Goal: Transaction & Acquisition: Download file/media

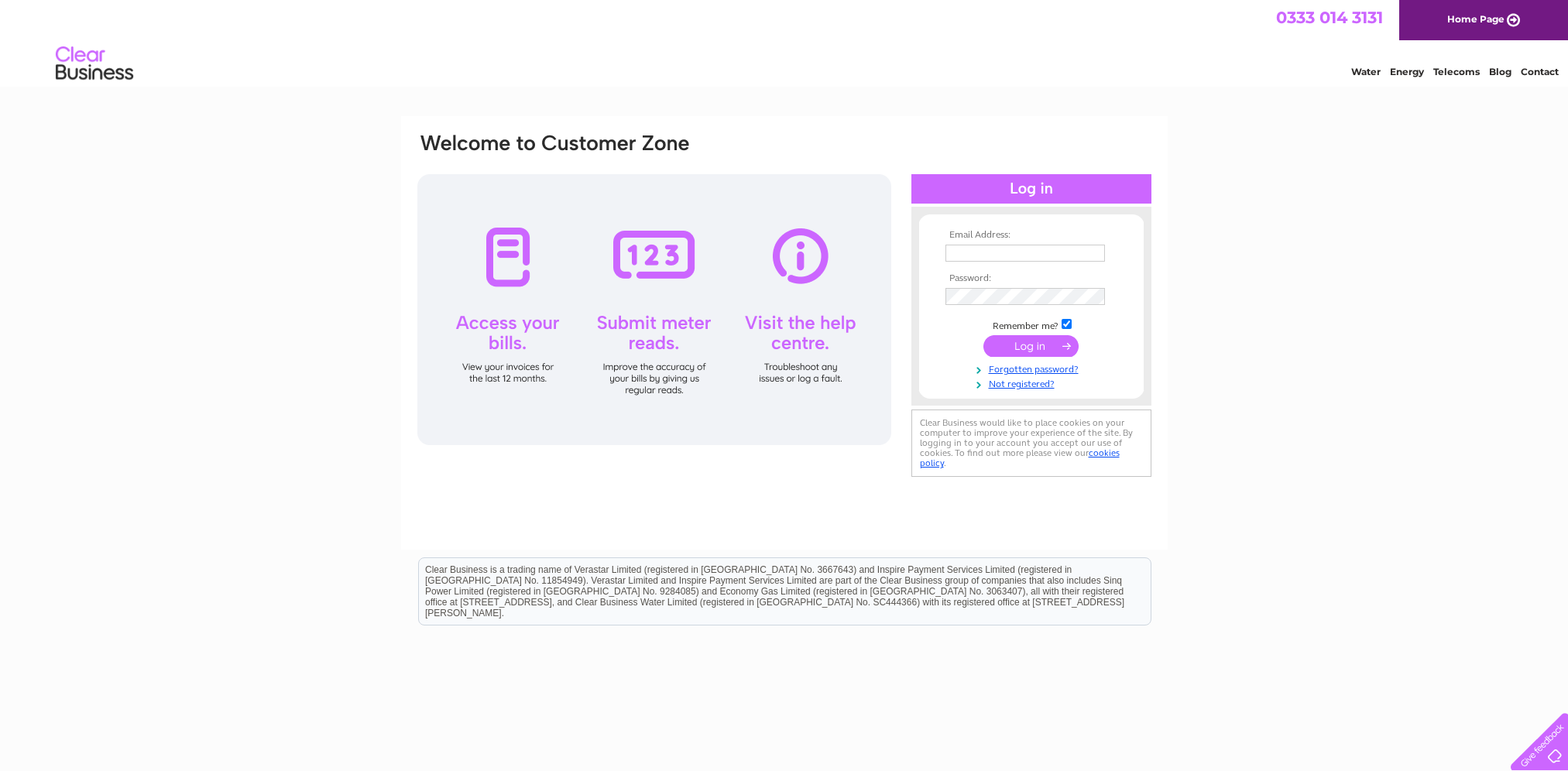
type input "accounts@ihf.co.uk"
click at [1052, 349] on input "submit" at bounding box center [1030, 346] width 95 height 21
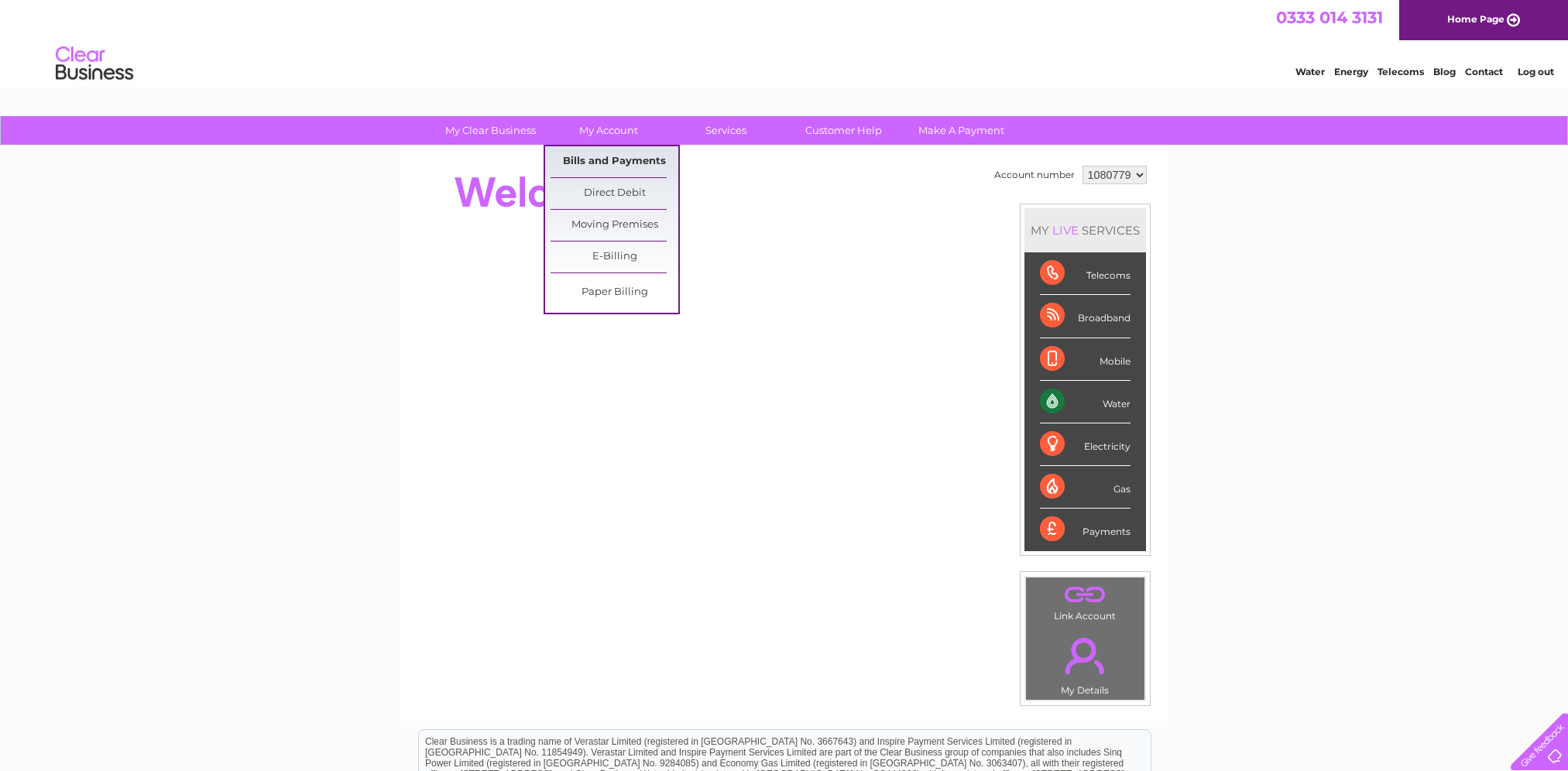
click at [634, 160] on link "Bills and Payments" at bounding box center [614, 162] width 128 height 31
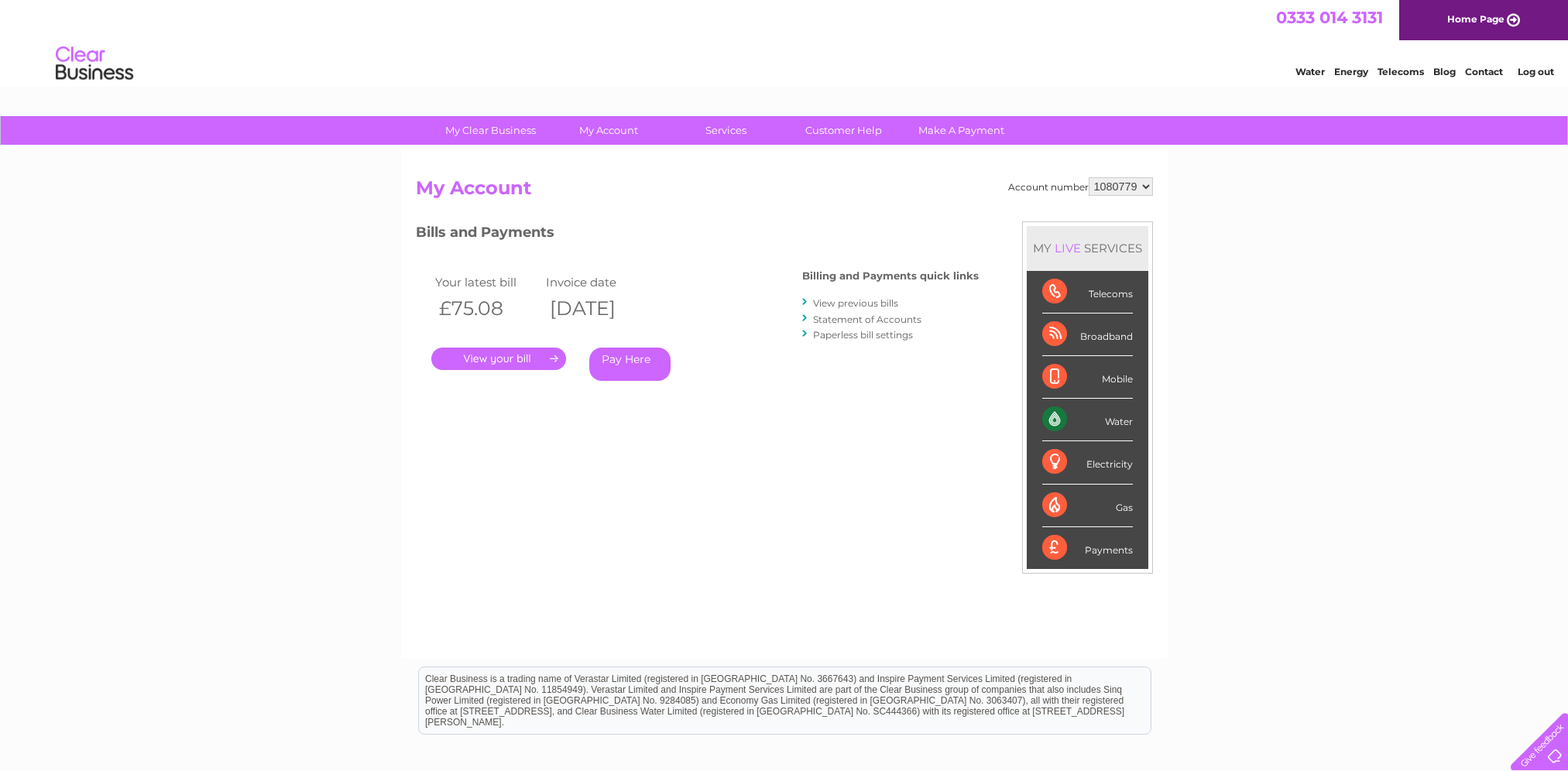
click at [528, 362] on link "." at bounding box center [498, 358] width 134 height 22
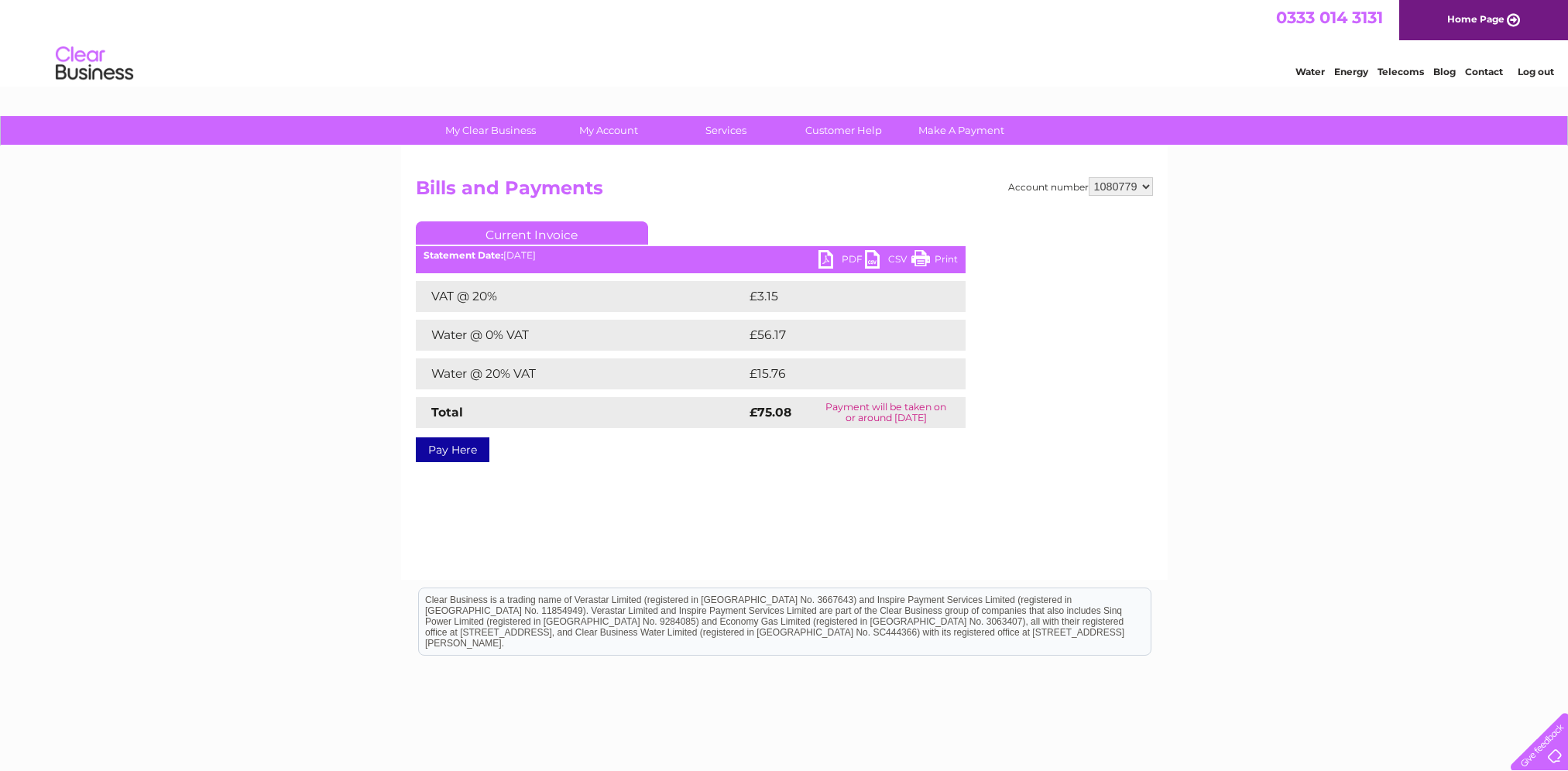
click at [843, 253] on link "PDF" at bounding box center [842, 260] width 46 height 22
